Goal: Use online tool/utility: Utilize a website feature to perform a specific function

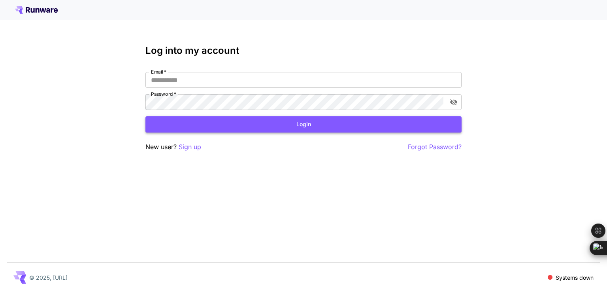
type input "**********"
click at [295, 127] on button "Login" at bounding box center [303, 124] width 316 height 16
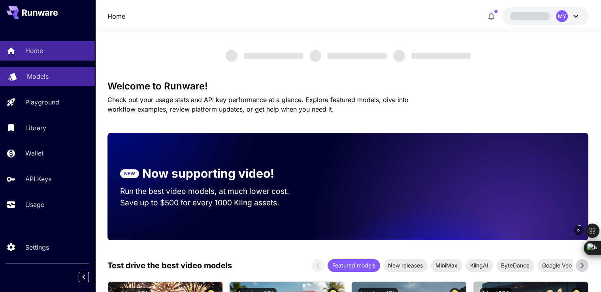
click at [66, 71] on link "Models" at bounding box center [47, 76] width 95 height 19
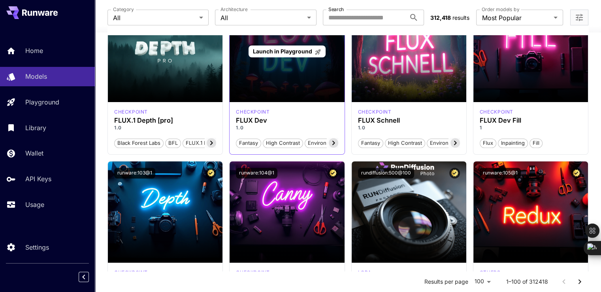
scroll to position [553, 0]
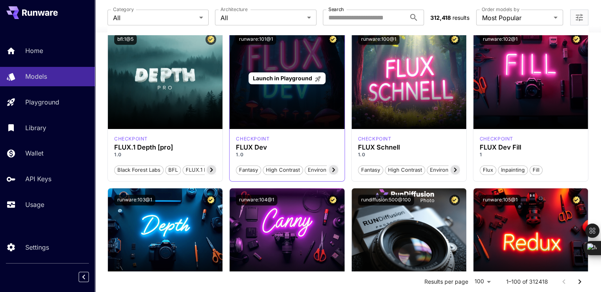
click at [304, 74] on p "Launch in Playground" at bounding box center [287, 78] width 68 height 8
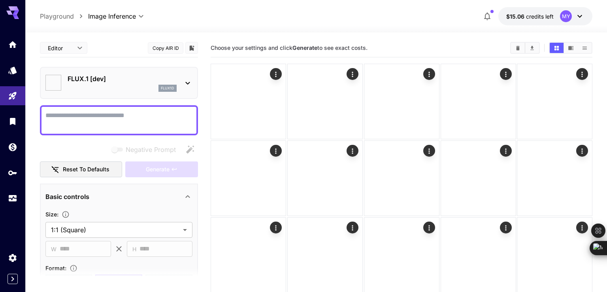
type input "**********"
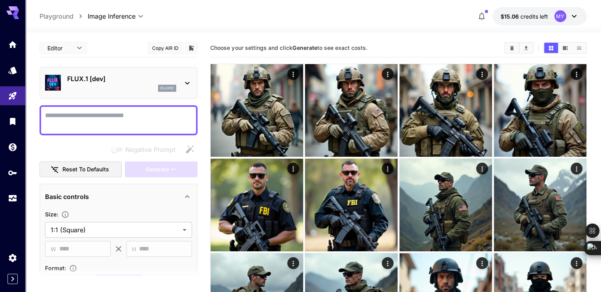
click at [117, 114] on textarea "Negative Prompt" at bounding box center [118, 120] width 147 height 19
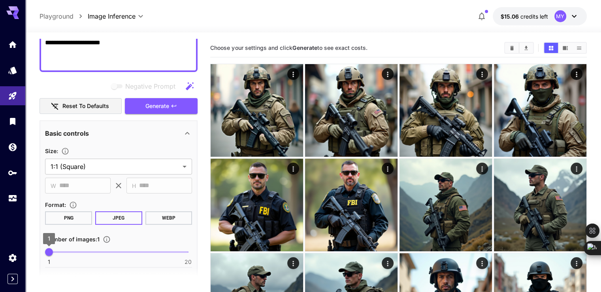
type textarea "**********"
click at [53, 252] on span "1" at bounding box center [49, 252] width 8 height 8
type input "*"
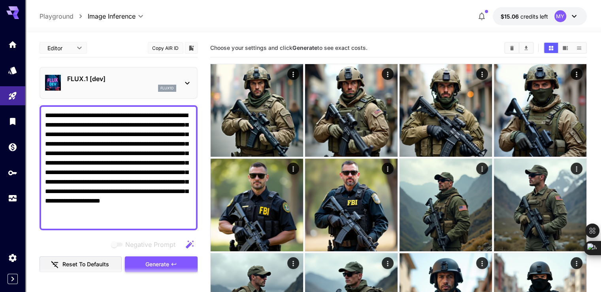
click at [163, 257] on button "Generate" at bounding box center [161, 264] width 73 height 16
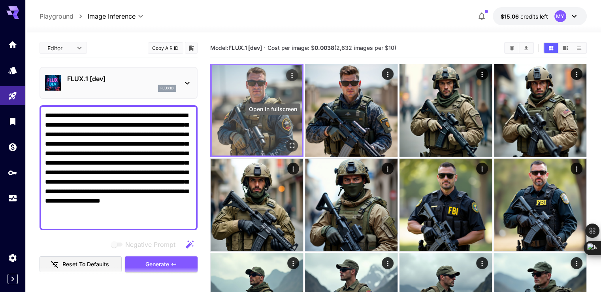
click at [288, 141] on icon "Open in fullscreen" at bounding box center [292, 145] width 8 height 8
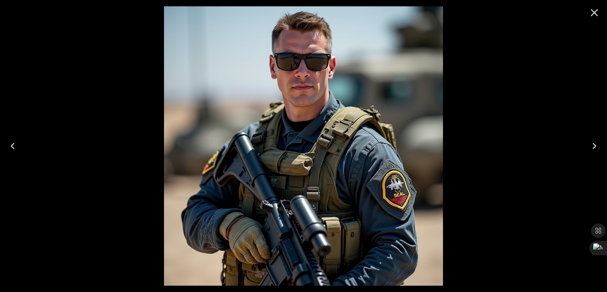
click at [419, 17] on icon "Close" at bounding box center [594, 12] width 13 height 13
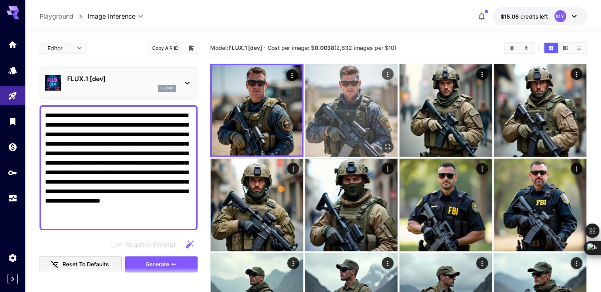
click at [319, 91] on img at bounding box center [351, 110] width 92 height 92
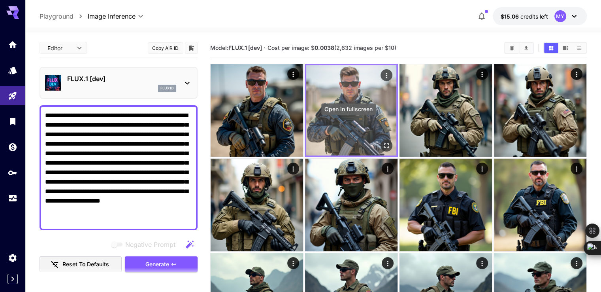
click at [383, 141] on icon "Open in fullscreen" at bounding box center [387, 145] width 8 height 8
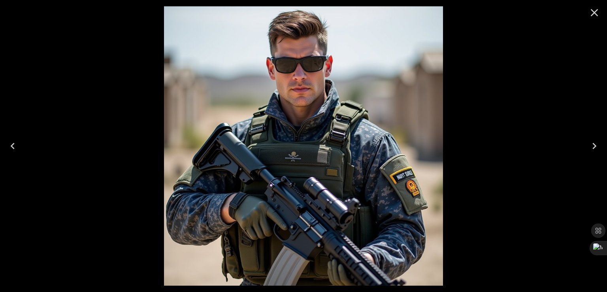
click at [419, 11] on icon "Close" at bounding box center [594, 12] width 13 height 13
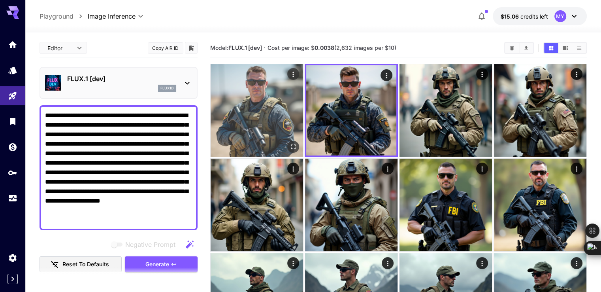
click at [289, 74] on icon "Actions" at bounding box center [293, 74] width 8 height 8
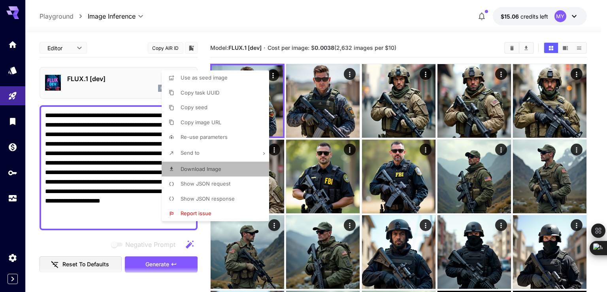
click at [200, 164] on li "Download Image" at bounding box center [218, 169] width 112 height 15
click at [96, 120] on div at bounding box center [303, 146] width 607 height 292
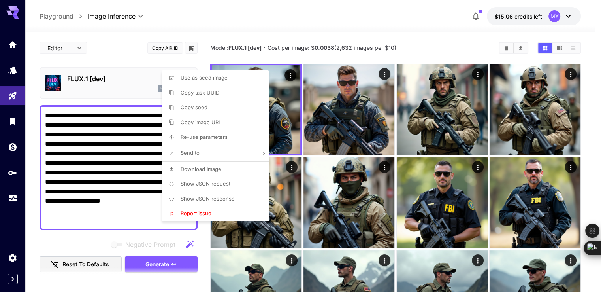
click at [96, 120] on div at bounding box center [300, 146] width 601 height 292
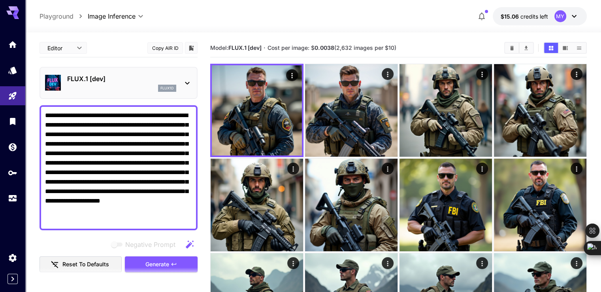
click at [96, 120] on div "Use as seed image Copy task UUID Copy seed Copy image URL Re-use parameters Sen…" at bounding box center [60, 146] width 120 height 292
click at [96, 120] on textarea "**********" at bounding box center [118, 168] width 147 height 114
paste textarea
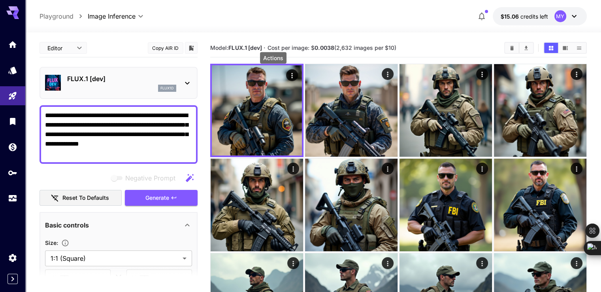
drag, startPoint x: 159, startPoint y: 133, endPoint x: 93, endPoint y: 141, distance: 66.6
click at [93, 141] on textarea "**********" at bounding box center [118, 134] width 147 height 47
type textarea "**********"
click at [168, 194] on span "Generate" at bounding box center [157, 198] width 24 height 10
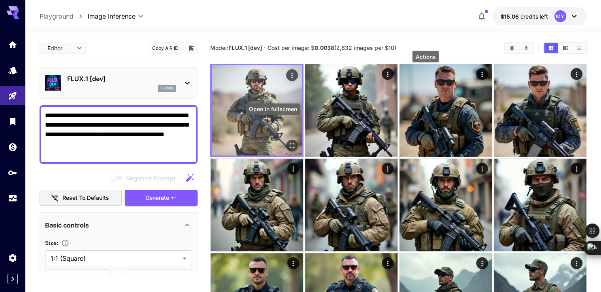
click at [288, 141] on icon "Open in fullscreen" at bounding box center [292, 145] width 8 height 8
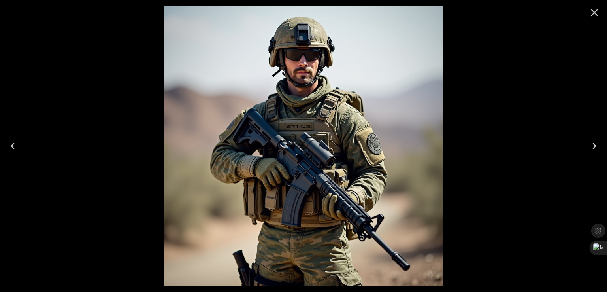
click at [419, 13] on icon "Close" at bounding box center [594, 12] width 13 height 13
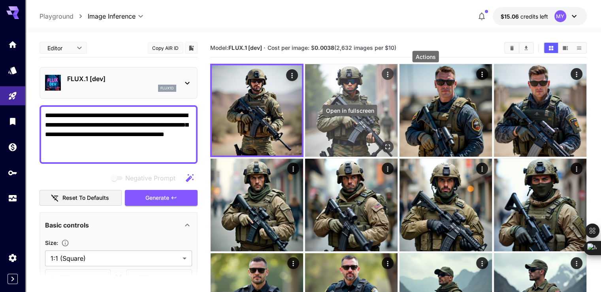
click at [384, 143] on icon "Open in fullscreen" at bounding box center [388, 147] width 8 height 8
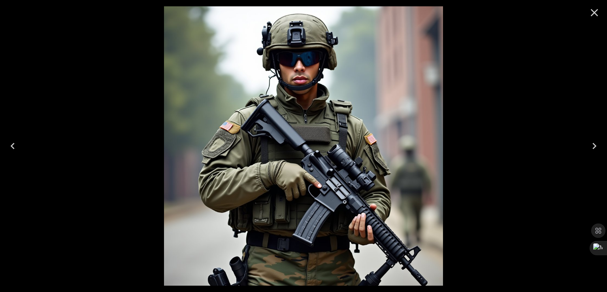
click at [419, 15] on icon "Close" at bounding box center [594, 12] width 13 height 13
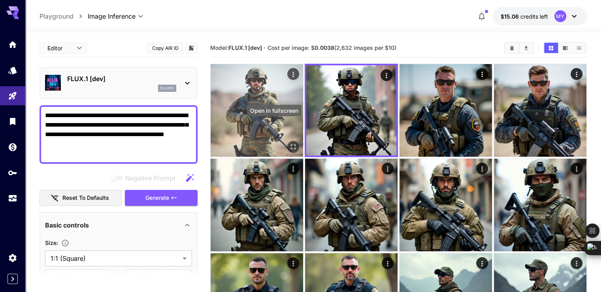
click at [287, 141] on button "Open in fullscreen" at bounding box center [293, 147] width 12 height 12
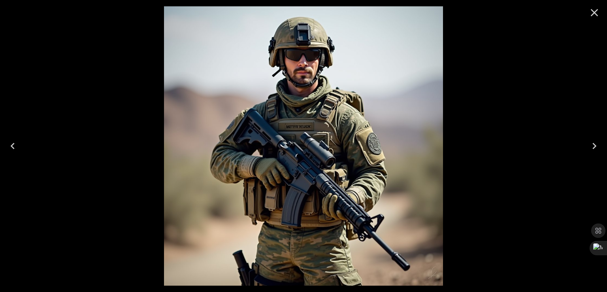
click at [296, 68] on img at bounding box center [303, 145] width 279 height 279
click at [419, 14] on icon "Close" at bounding box center [594, 12] width 13 height 13
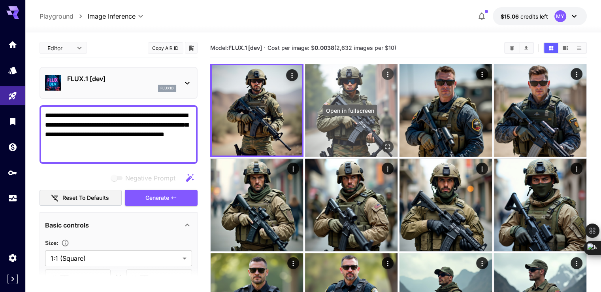
click at [384, 143] on icon "Open in fullscreen" at bounding box center [388, 147] width 8 height 8
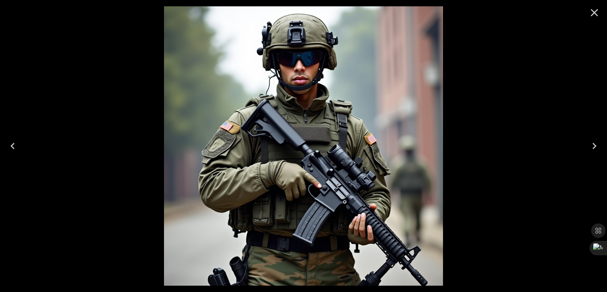
click at [419, 19] on icon "Close" at bounding box center [594, 12] width 13 height 13
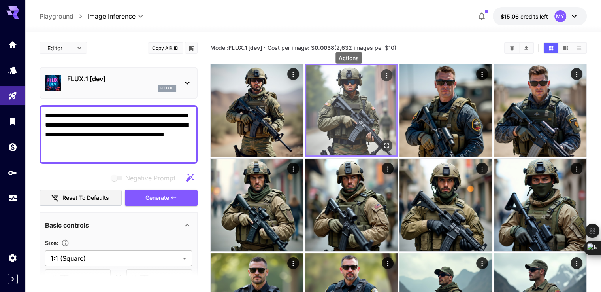
click at [383, 74] on icon "Actions" at bounding box center [387, 76] width 8 height 8
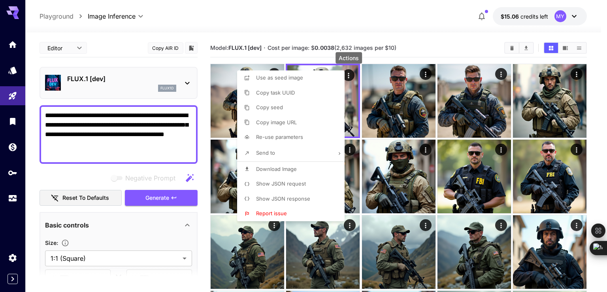
click at [277, 165] on p "Download Image" at bounding box center [276, 169] width 41 height 8
